Goal: Check status: Check status

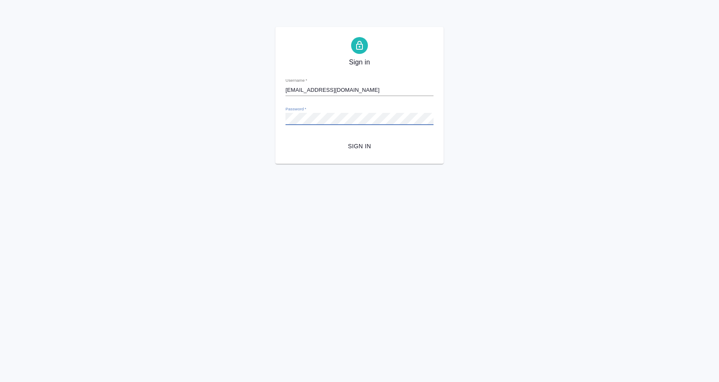
click at [304, 144] on span "Sign in" at bounding box center [359, 146] width 135 height 11
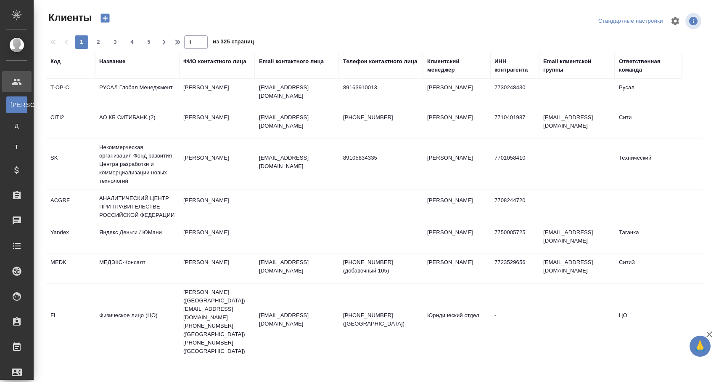
select select "RU"
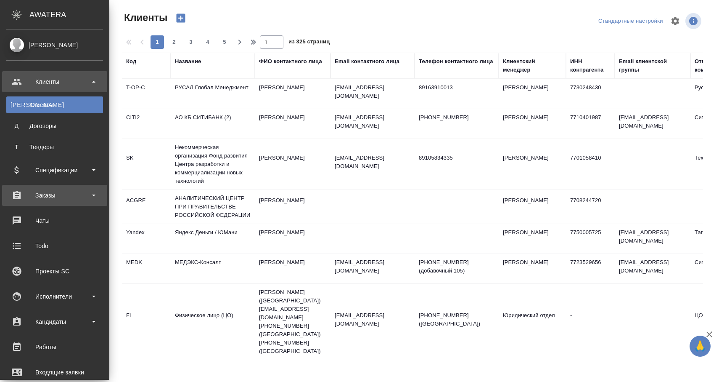
click at [39, 199] on div "Заказы" at bounding box center [54, 195] width 97 height 13
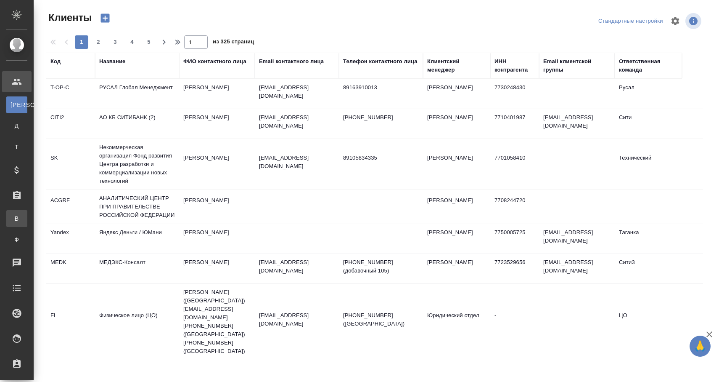
click at [13, 218] on div "Все заказы" at bounding box center [6, 218] width 13 height 8
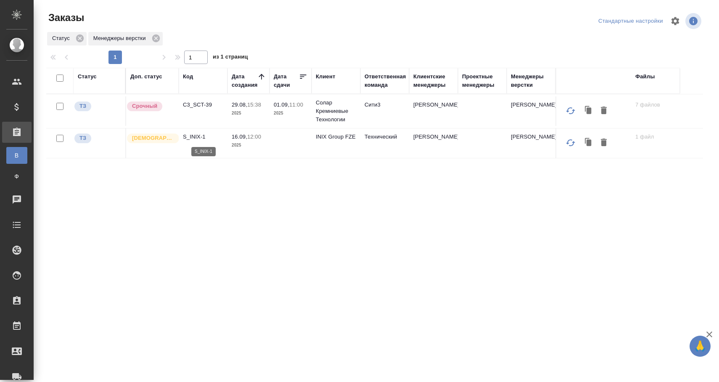
click at [198, 138] on p "S_INIX-1" at bounding box center [203, 137] width 40 height 8
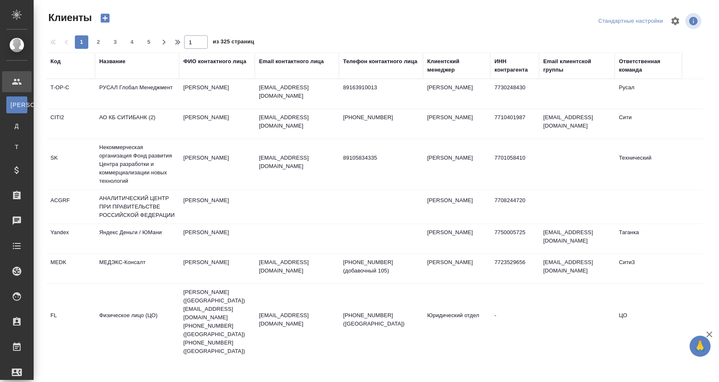
select select "RU"
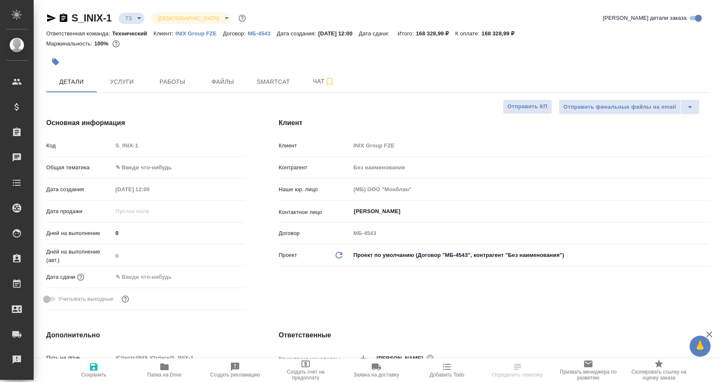
select select "RU"
click at [171, 368] on span "Папка на Drive" at bounding box center [164, 369] width 61 height 16
select select "RU"
type textarea "x"
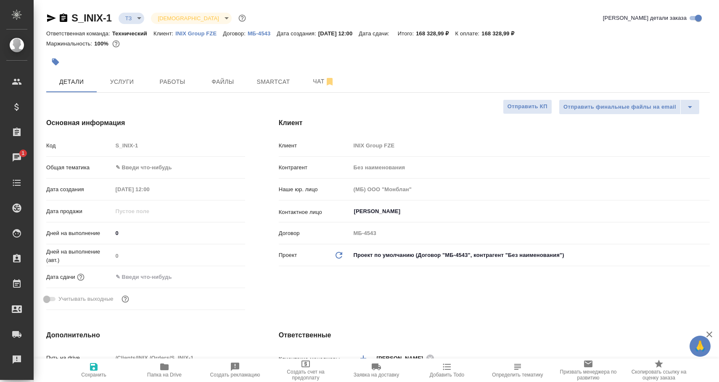
type textarea "x"
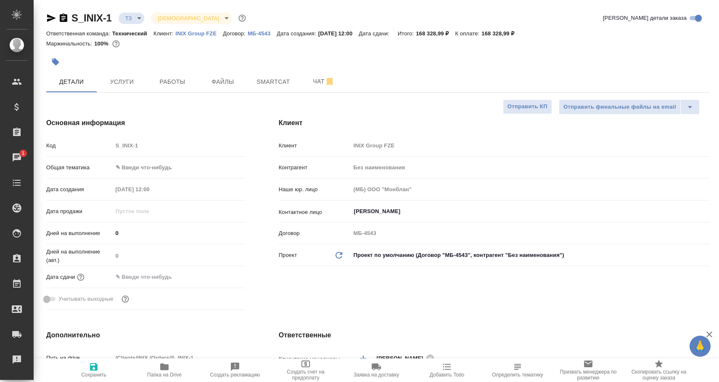
type textarea "x"
click at [52, 14] on icon "button" at bounding box center [51, 18] width 10 height 10
type textarea "x"
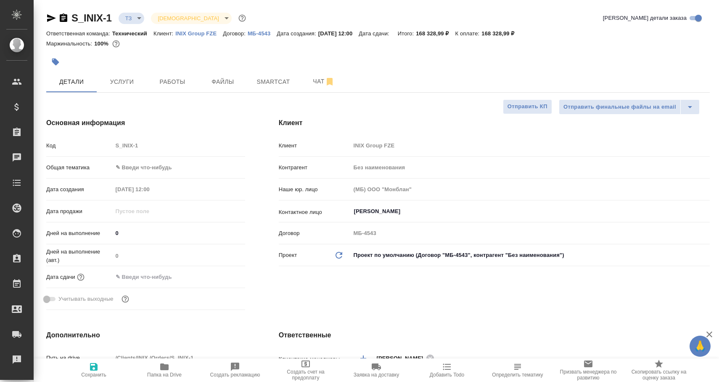
type textarea "x"
